Goal: Task Accomplishment & Management: Use online tool/utility

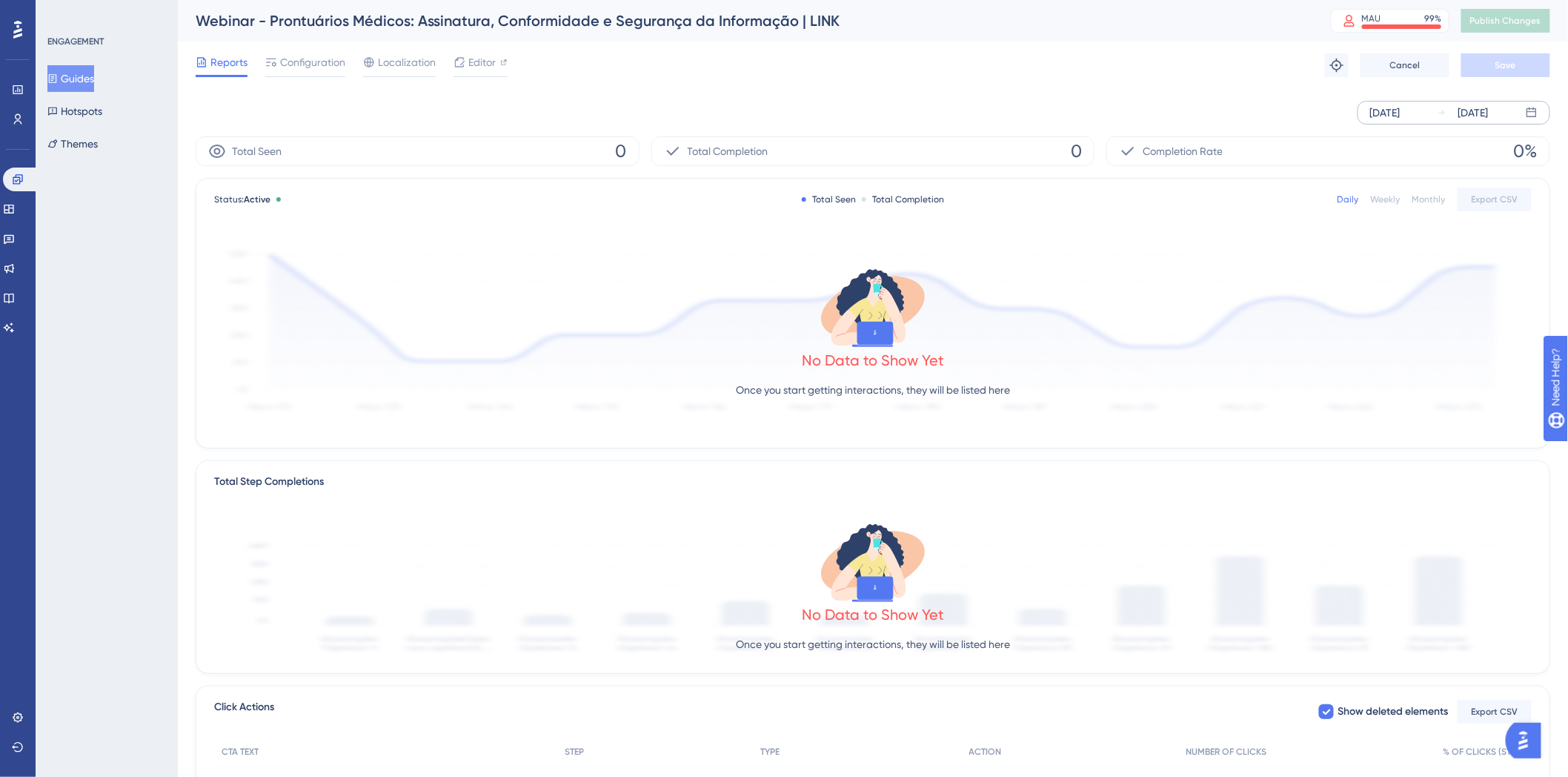
click at [1457, 109] on div "[DATE]" at bounding box center [1464, 112] width 51 height 18
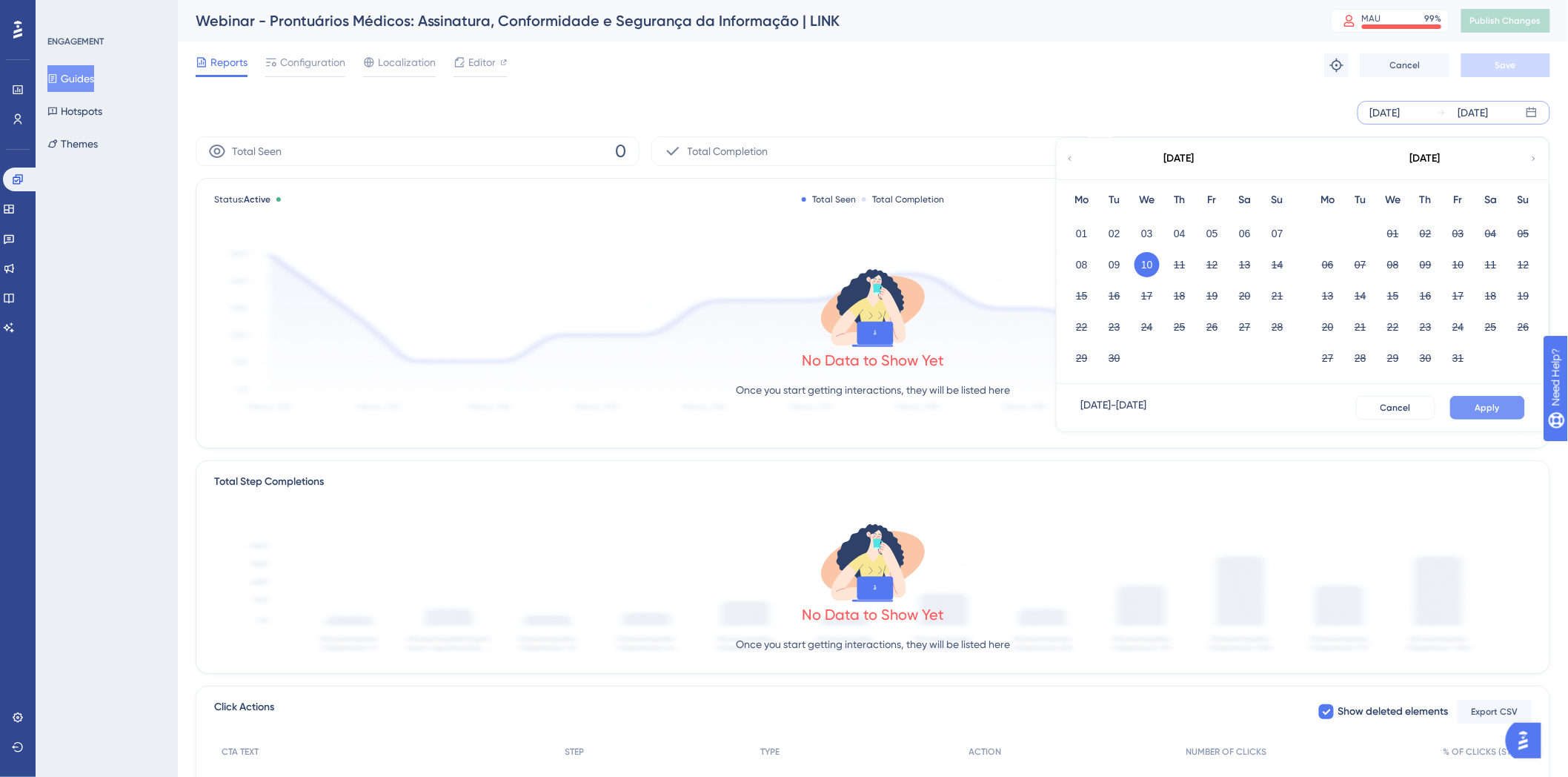
click at [1483, 417] on button "Apply" at bounding box center [1487, 407] width 75 height 24
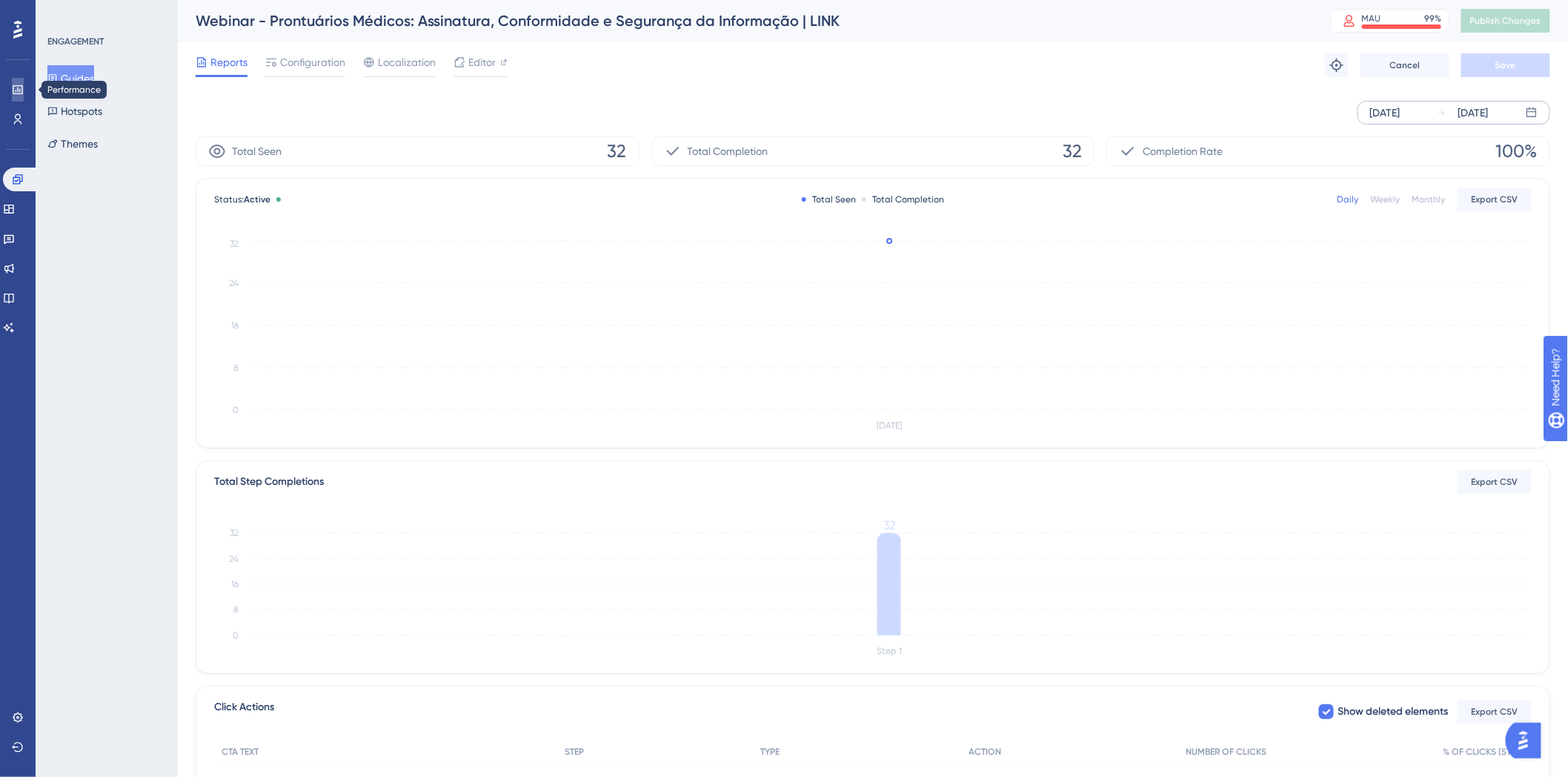
click at [24, 88] on link at bounding box center [17, 89] width 12 height 24
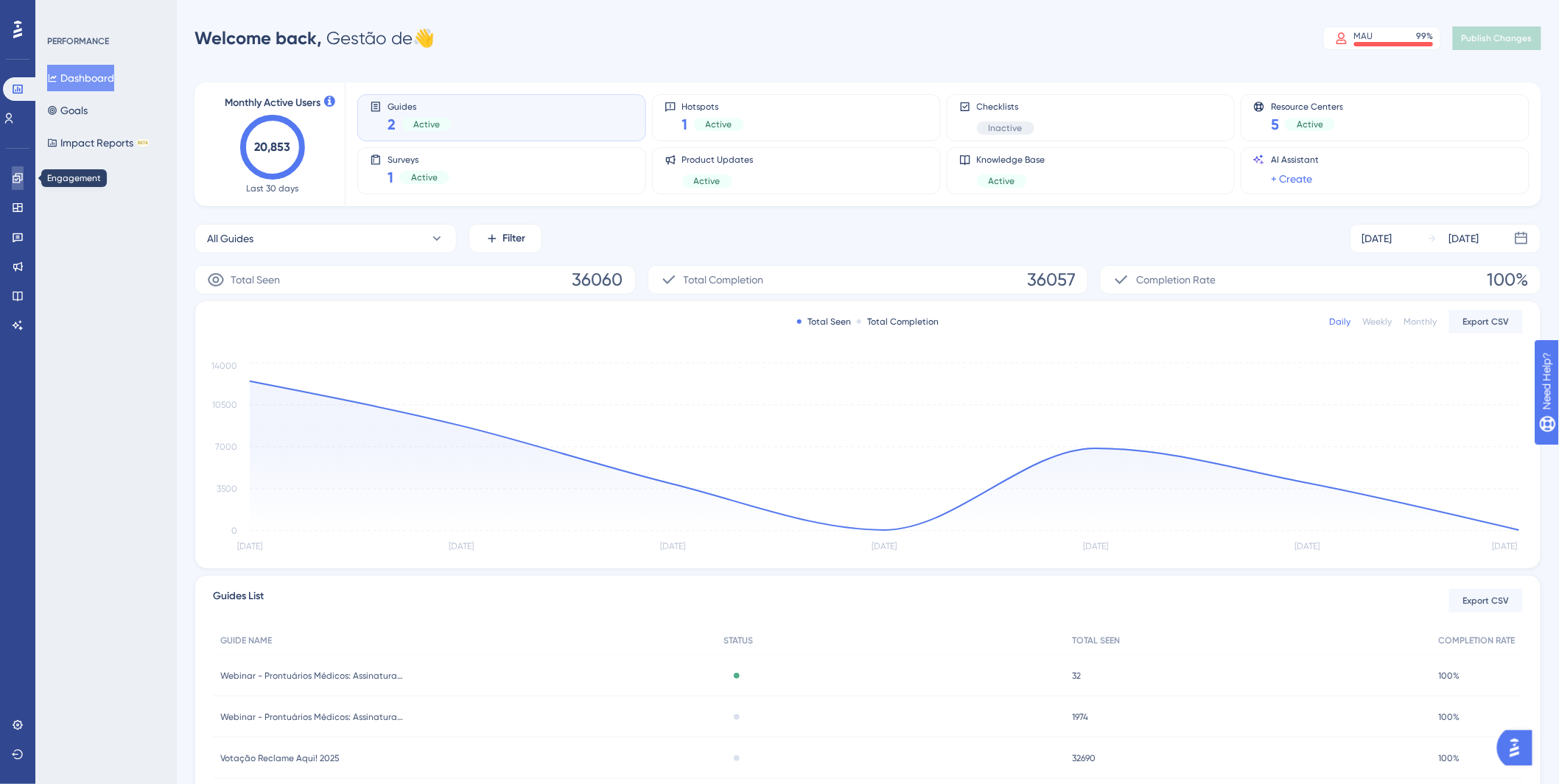
click at [24, 173] on link at bounding box center [17, 178] width 11 height 24
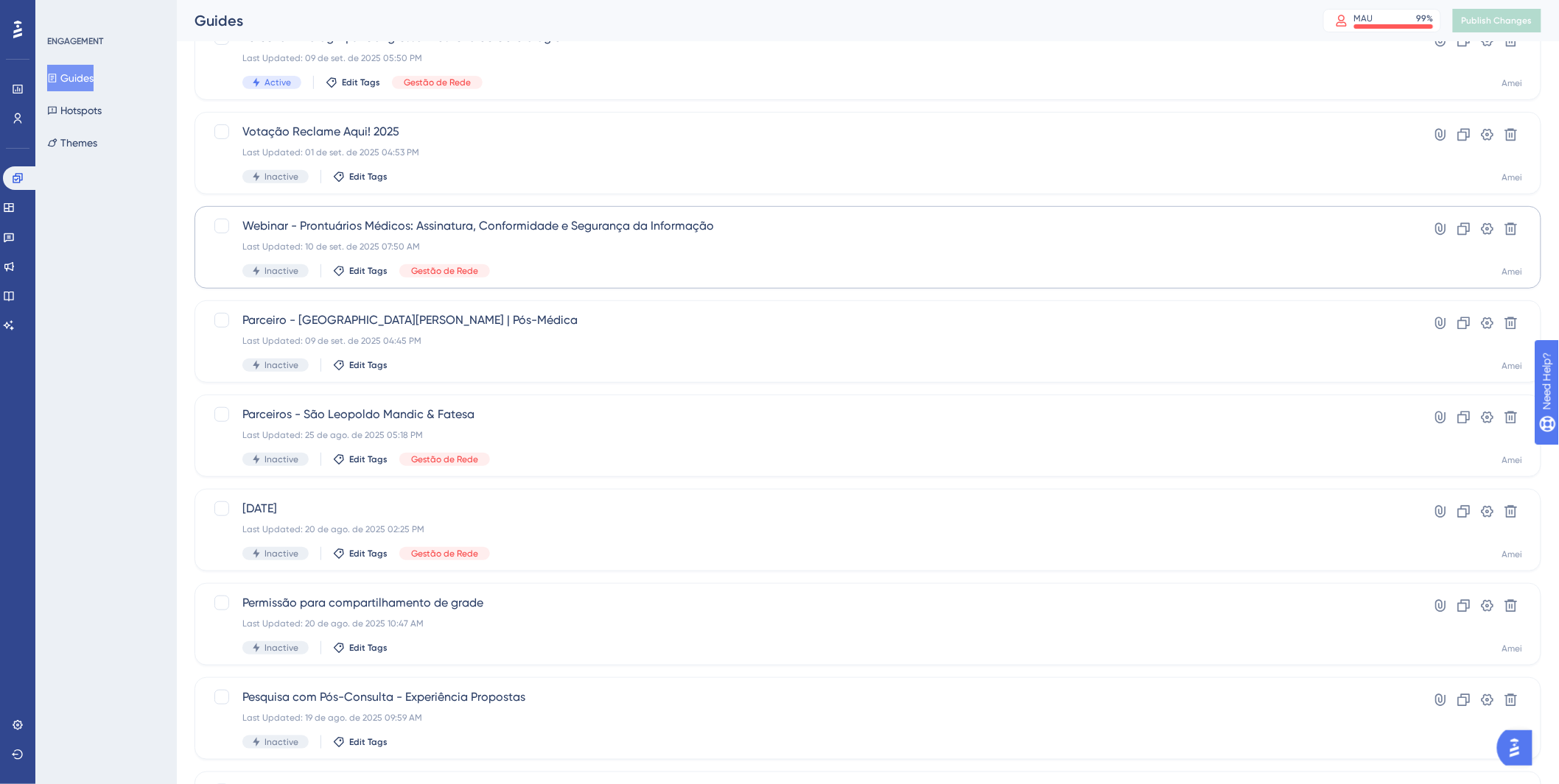
scroll to position [245, 0]
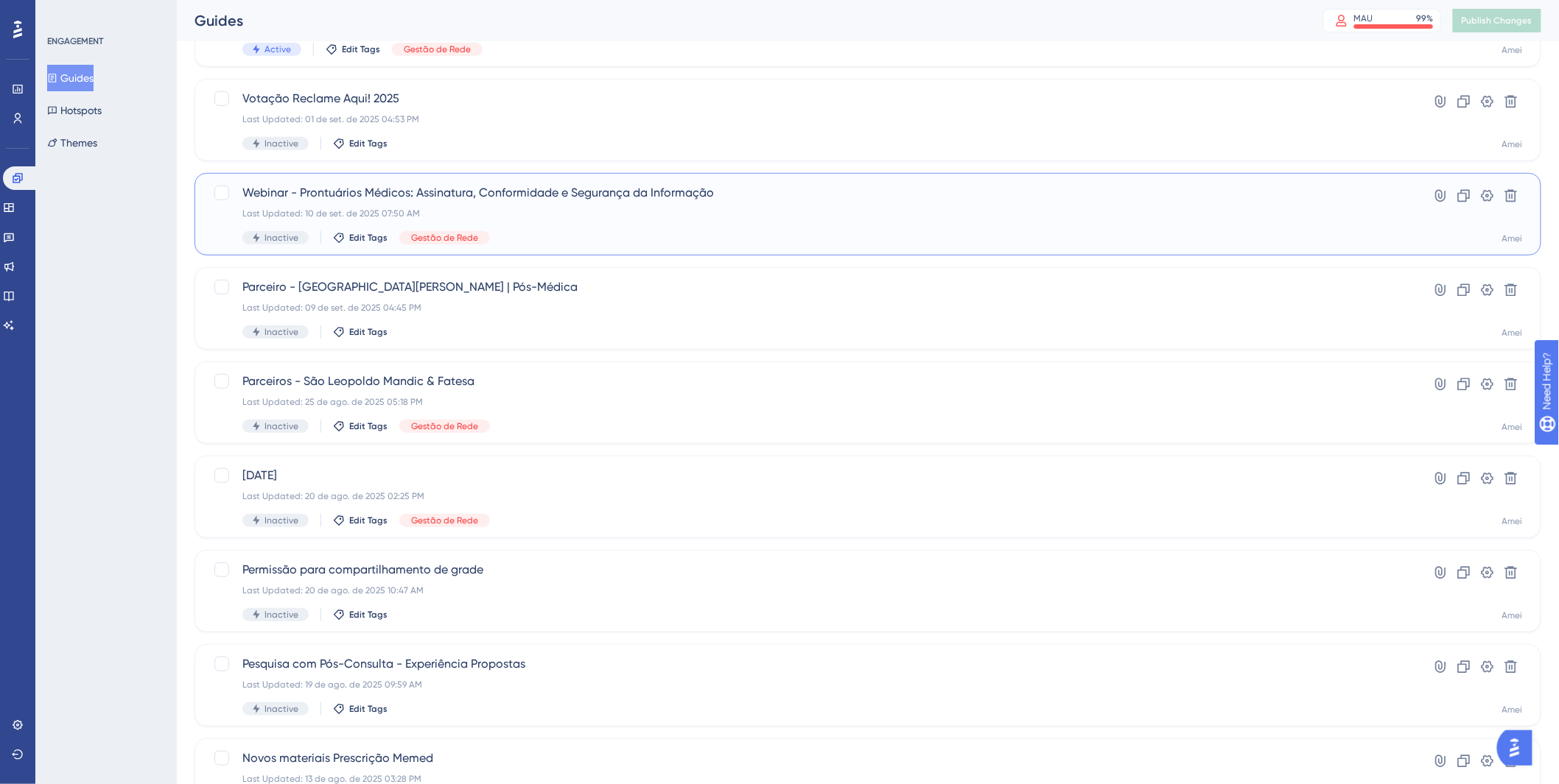
click at [762, 236] on div "Inactive Edit Tags Gestão de Rede" at bounding box center [809, 237] width 1134 height 13
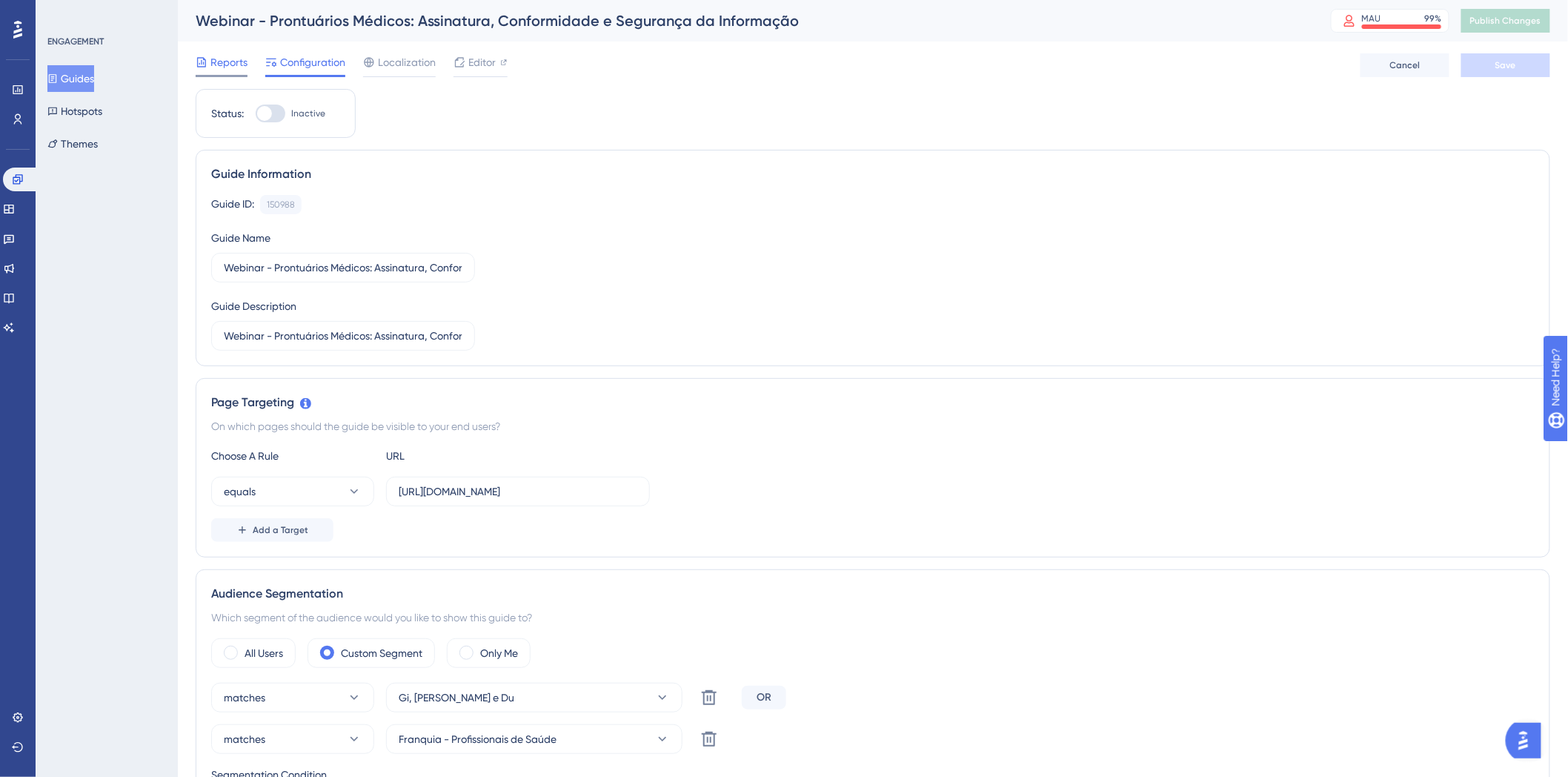
click at [237, 71] on span "Reports" at bounding box center [229, 61] width 37 height 18
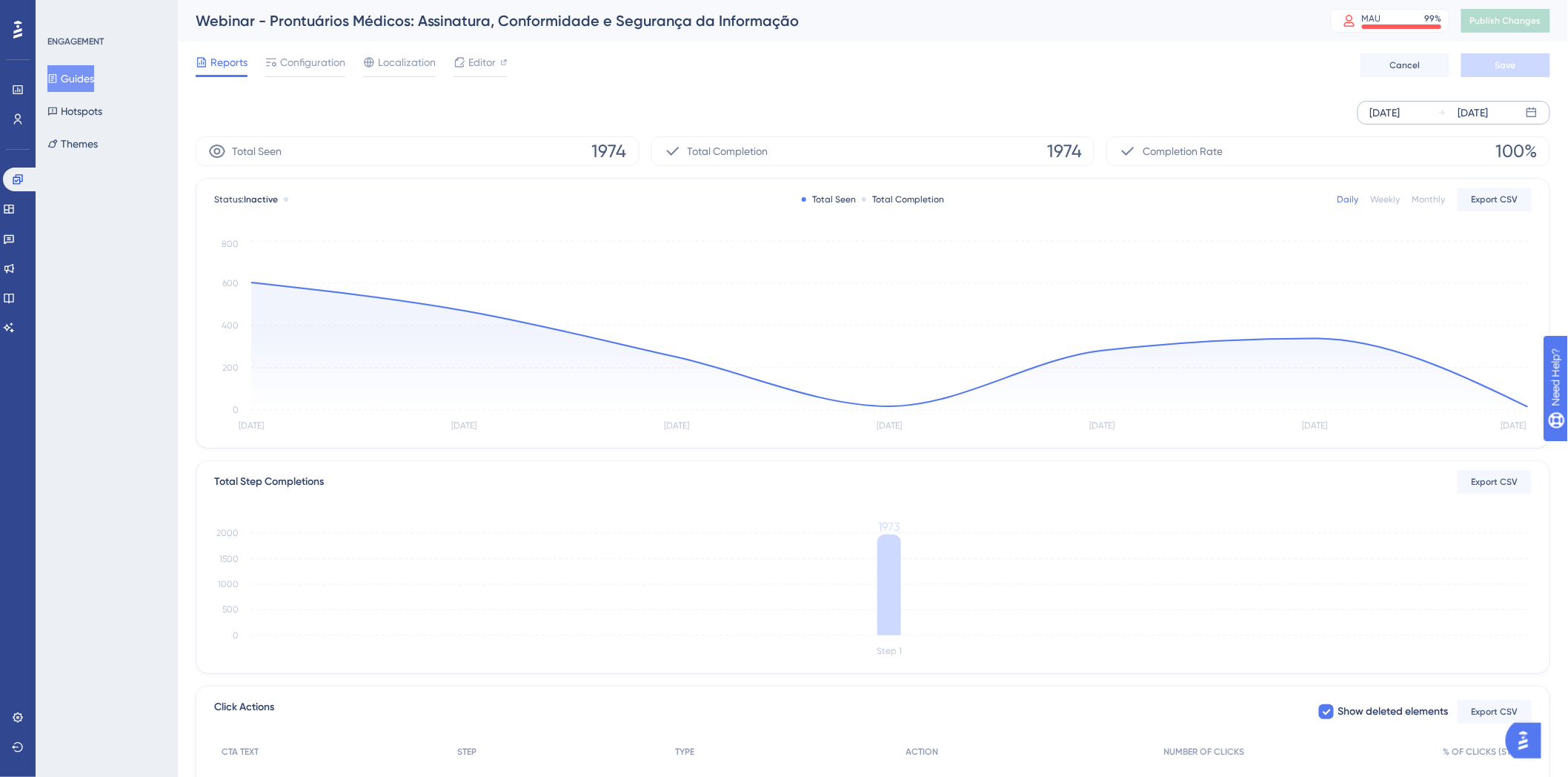
click at [1392, 121] on div "[DATE]" at bounding box center [1386, 112] width 31 height 18
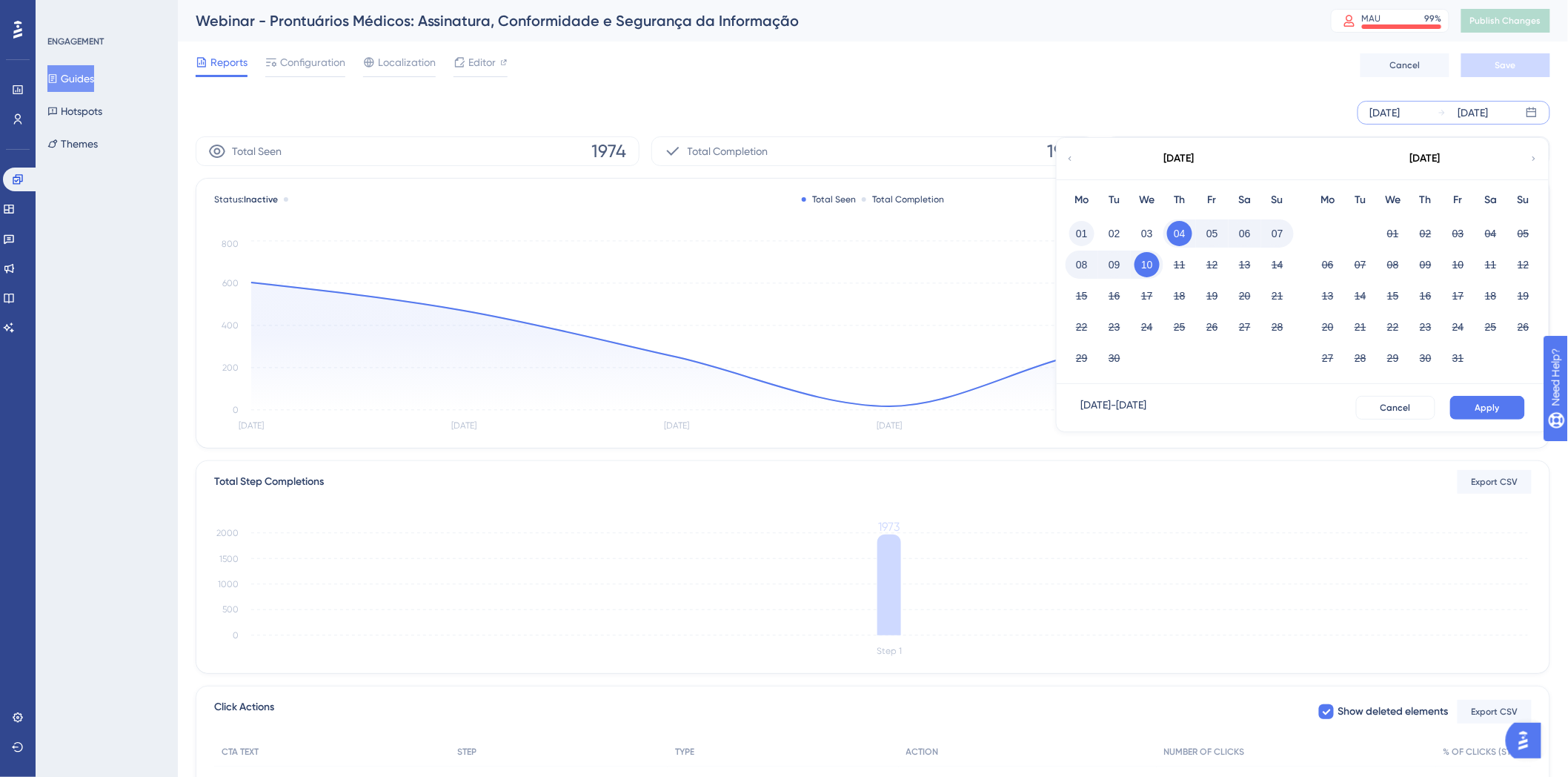
click at [1086, 224] on button "01" at bounding box center [1082, 233] width 25 height 25
click at [1454, 410] on button "Apply" at bounding box center [1487, 407] width 75 height 24
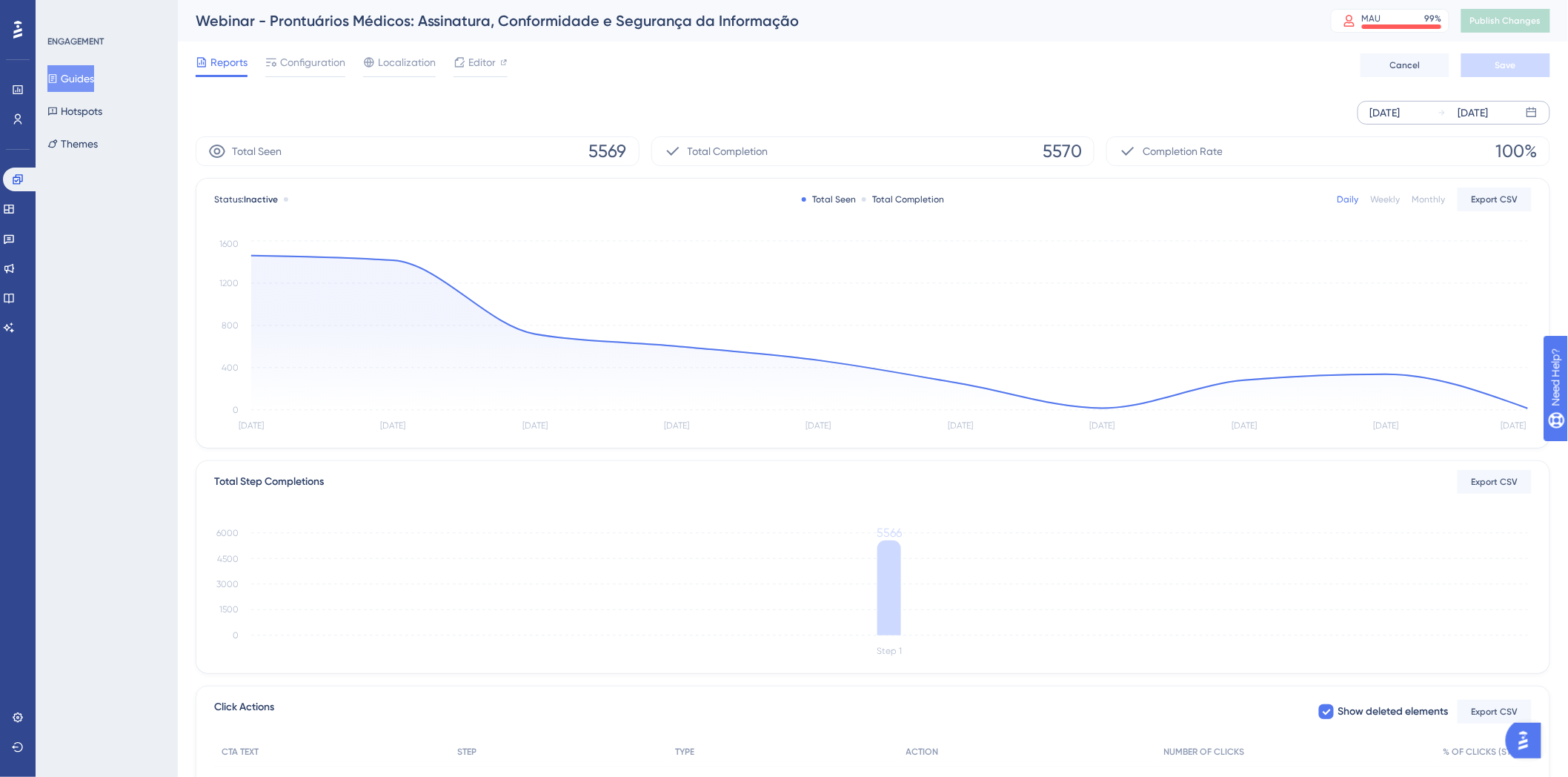
click at [76, 85] on button "Guides" at bounding box center [71, 78] width 47 height 27
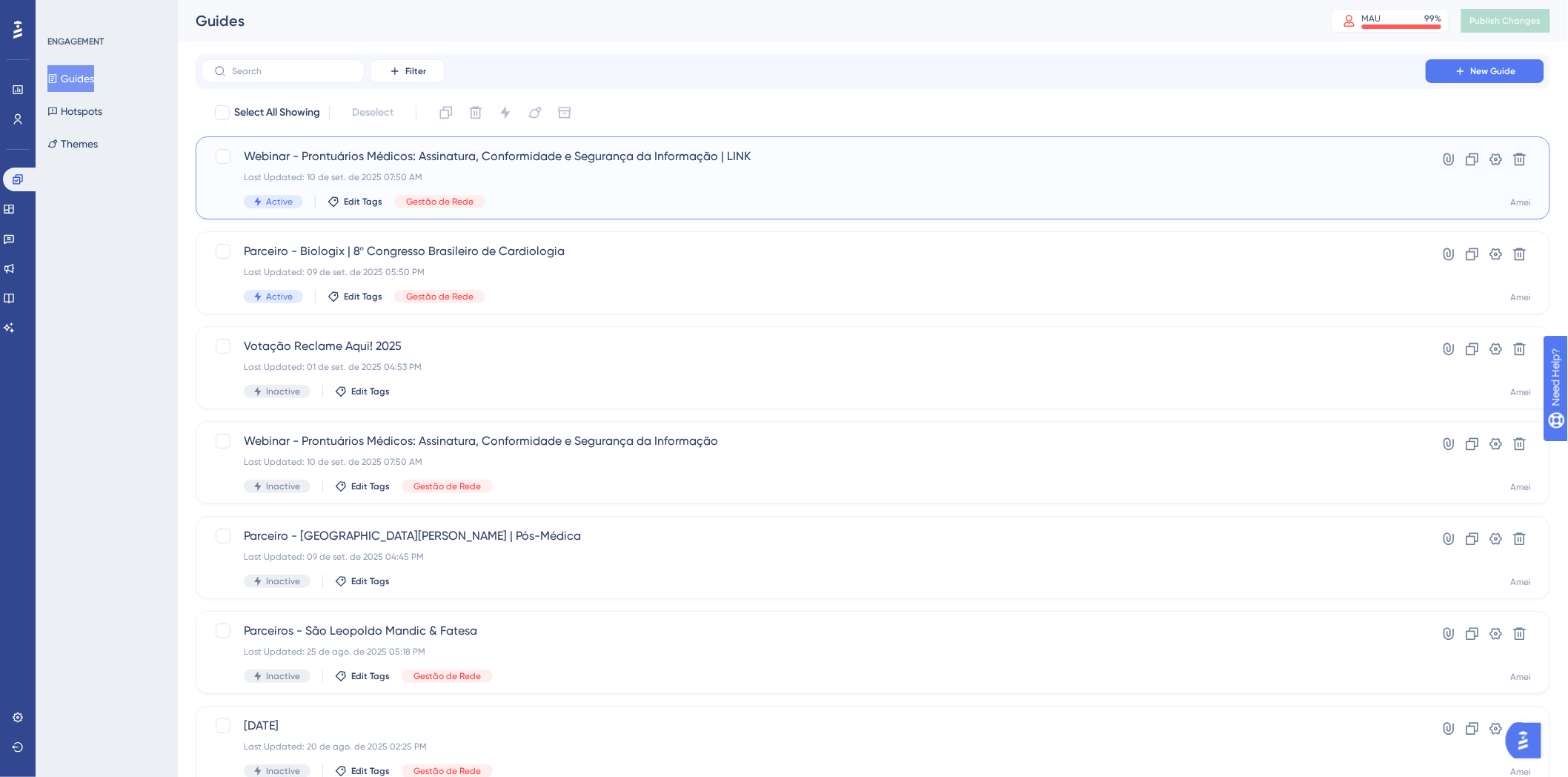
click at [625, 156] on span "Webinar - Prontuários Médicos: Assinatura, Conformidade e Segurança da Informaç…" at bounding box center [814, 156] width 1140 height 18
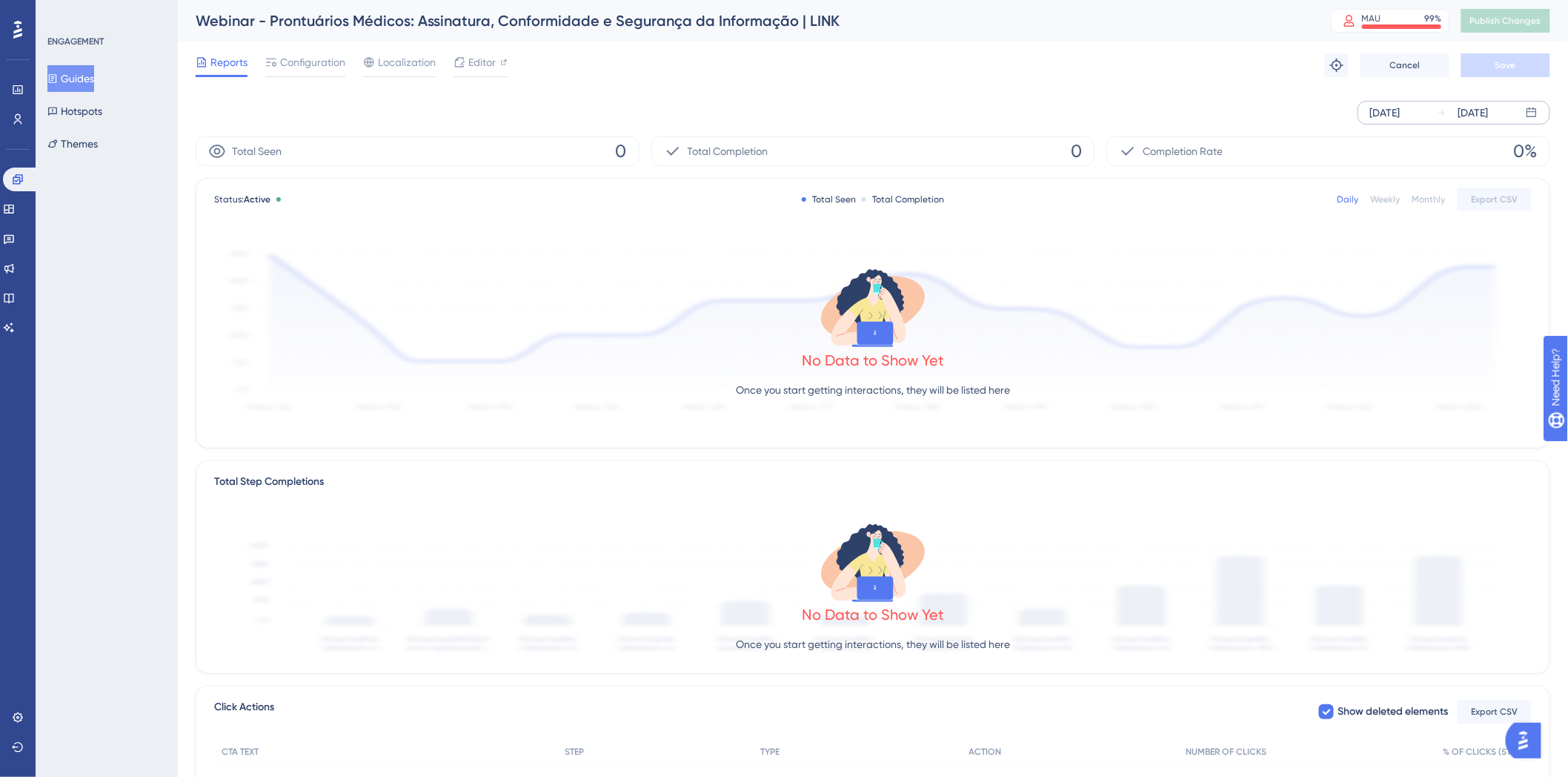
click at [1463, 120] on div "[DATE]" at bounding box center [1474, 112] width 31 height 18
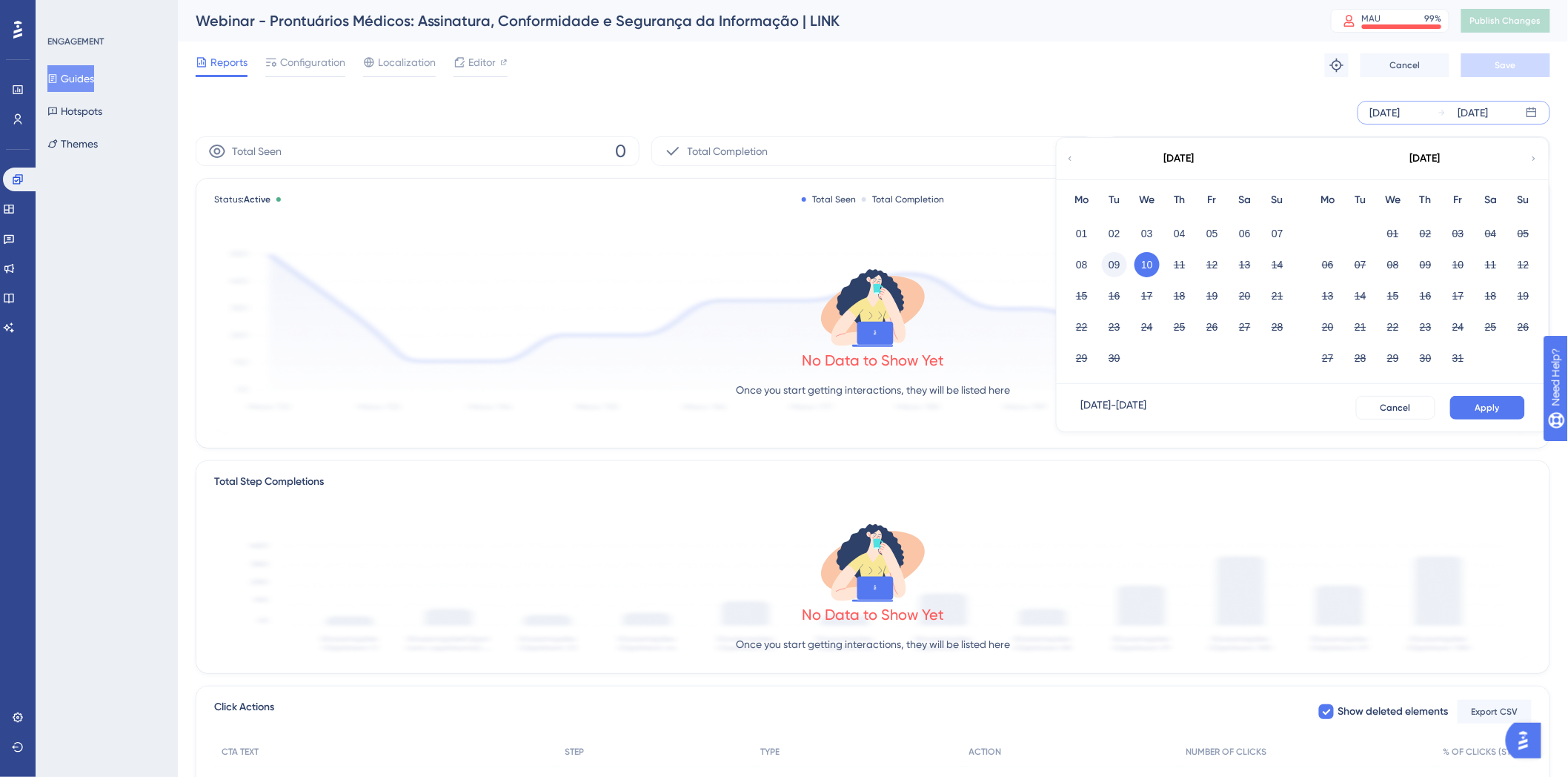
click at [1108, 258] on button "09" at bounding box center [1115, 264] width 25 height 25
click at [1480, 412] on span "Apply" at bounding box center [1488, 407] width 25 height 12
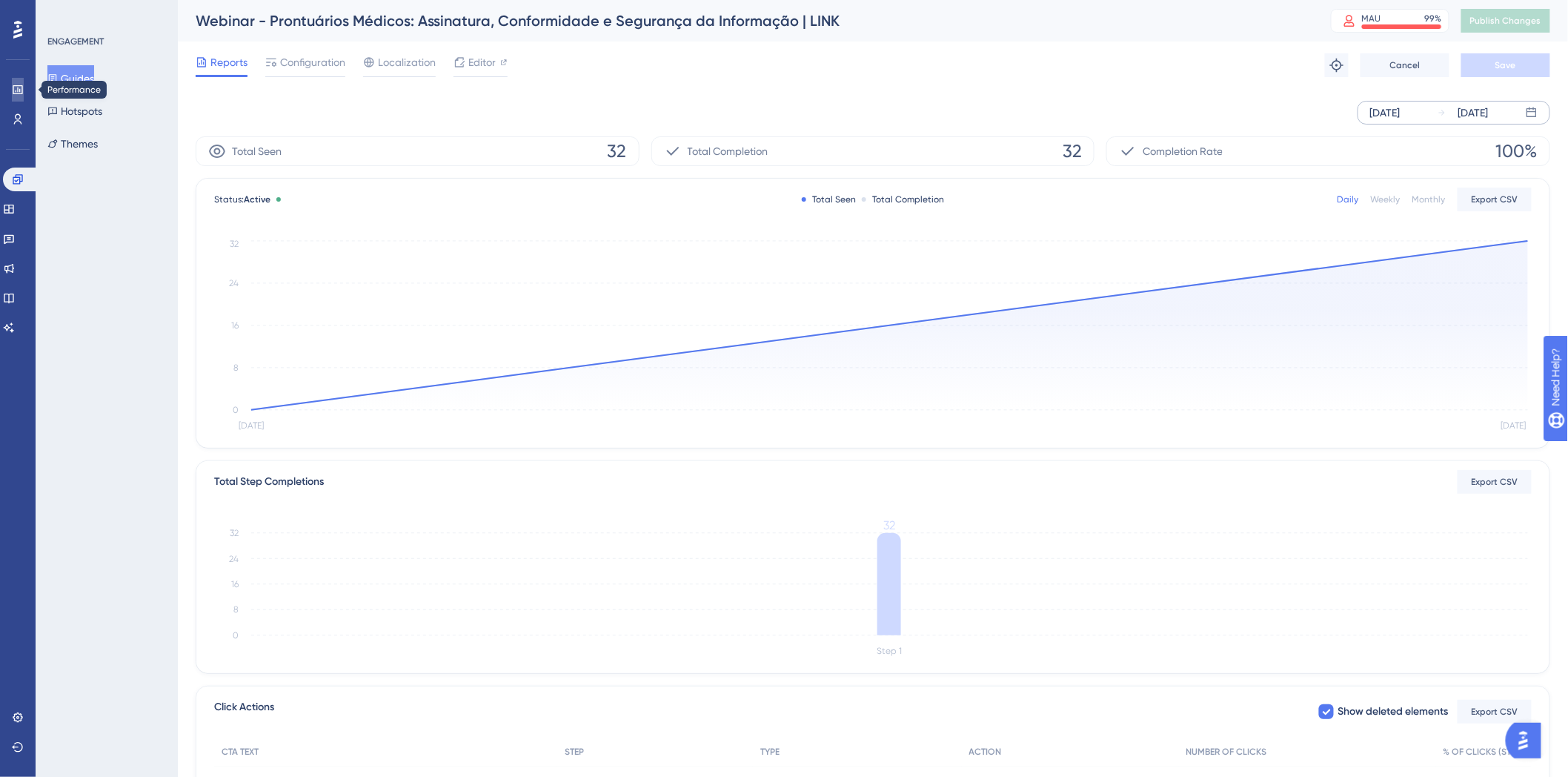
click at [24, 89] on link at bounding box center [17, 89] width 12 height 24
